Goal: Check status: Check status

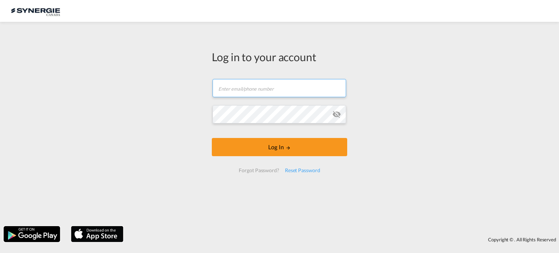
type input "ocean@gosynergie.com"
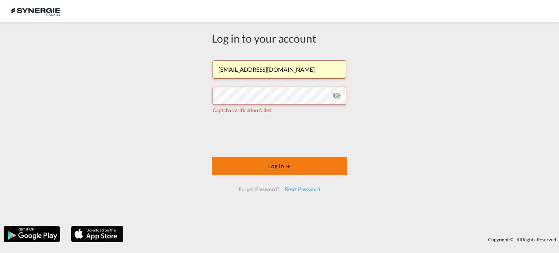
click at [291, 162] on button "Log In" at bounding box center [279, 166] width 135 height 18
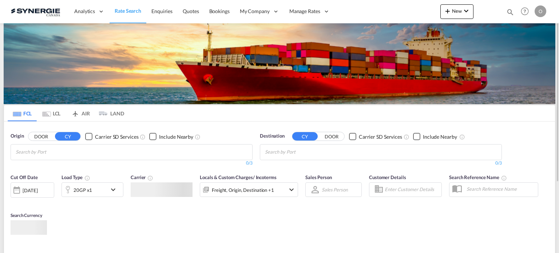
click at [510, 14] on md-icon "icon-magnify" at bounding box center [511, 12] width 8 height 8
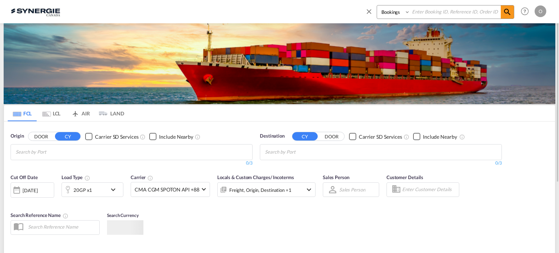
drag, startPoint x: 379, startPoint y: 13, endPoint x: 373, endPoint y: 20, distance: 8.8
click at [379, 13] on select "Bookings Quotes Enquiries" at bounding box center [394, 11] width 35 height 13
select select "Quotes"
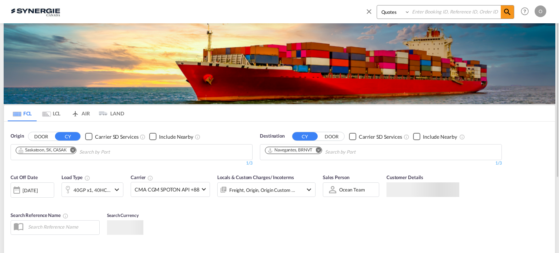
click at [377, 5] on select "Bookings Quotes Enquiries" at bounding box center [394, 11] width 35 height 13
paste input "SYC000014195"
type input "SYC000014195"
click at [508, 11] on md-icon "icon-magnify" at bounding box center [507, 12] width 9 height 9
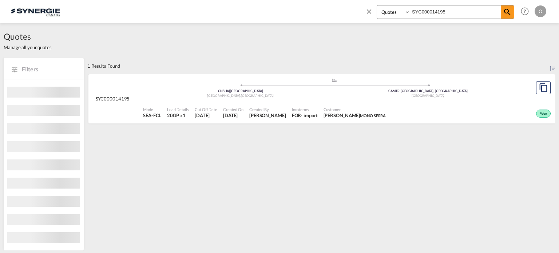
click at [430, 113] on div "Won" at bounding box center [471, 113] width 164 height 18
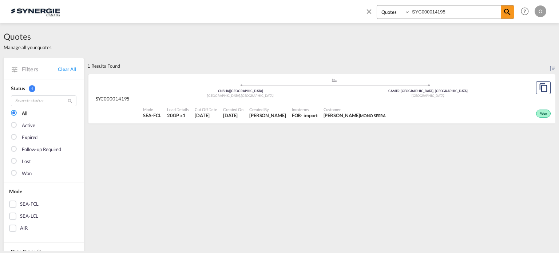
drag, startPoint x: 134, startPoint y: 99, endPoint x: 91, endPoint y: 96, distance: 43.1
click at [91, 96] on div "SYC000014195" at bounding box center [112, 99] width 49 height 50
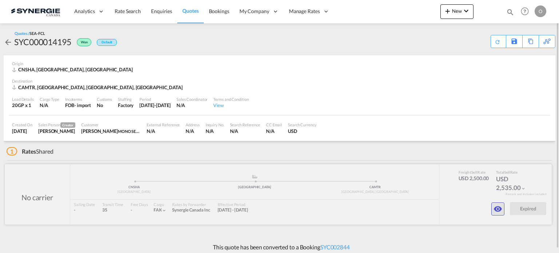
click at [497, 210] on md-icon "icon-eye" at bounding box center [498, 209] width 9 height 9
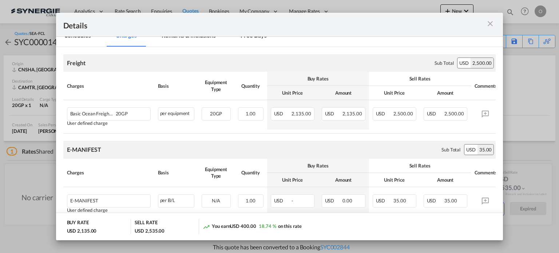
scroll to position [135, 0]
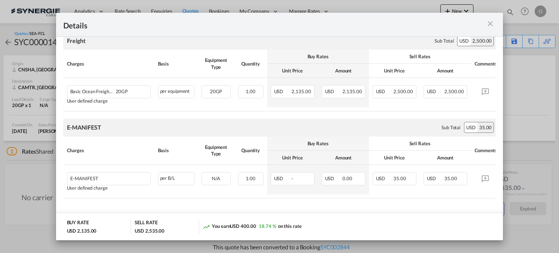
click at [492, 20] on md-icon "icon-close m-3 fg-AAA8AD cursor" at bounding box center [490, 23] width 9 height 9
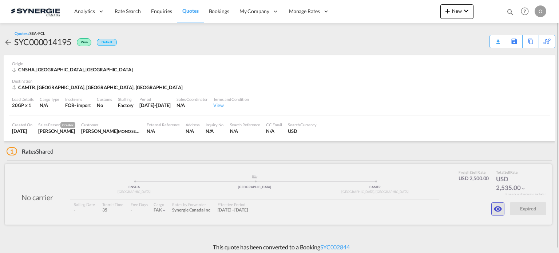
click at [495, 208] on md-icon "icon-eye" at bounding box center [498, 209] width 9 height 9
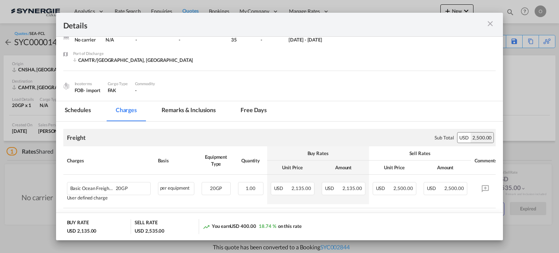
scroll to position [73, 0]
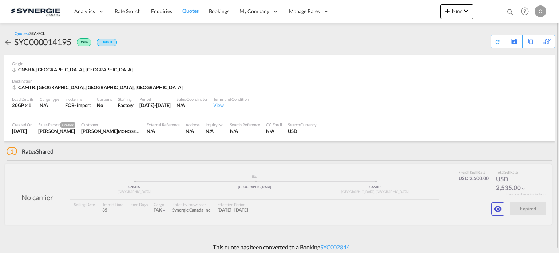
click at [50, 42] on div "SYC000014195" at bounding box center [42, 42] width 57 height 12
copy div "SYC000014195"
